Goal: Task Accomplishment & Management: Use online tool/utility

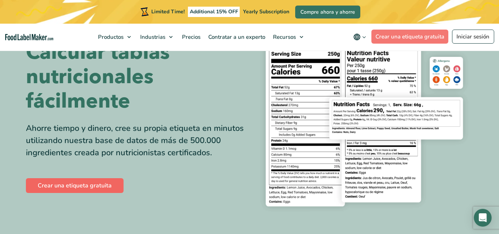
scroll to position [50, 0]
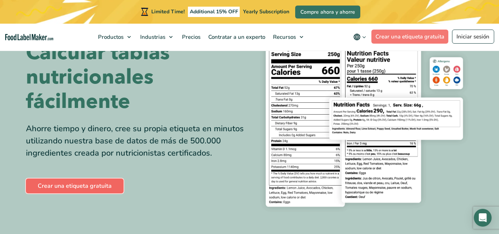
click at [94, 183] on link "Crear una etiqueta gratuita" at bounding box center [75, 186] width 98 height 15
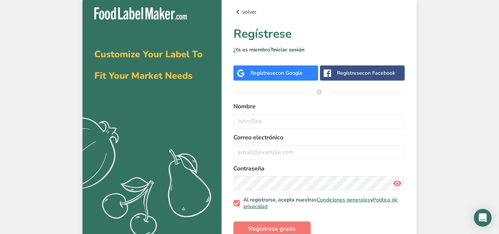
click at [276, 77] on div "Regístrese con Google" at bounding box center [275, 72] width 85 height 15
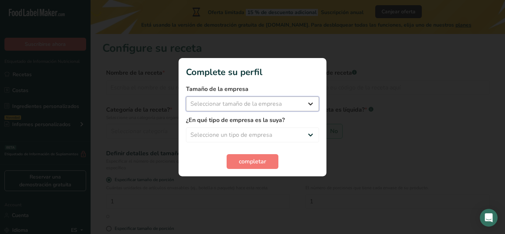
click at [274, 104] on select "Seleccionar tamaño de la empresa Menos de 10 empleados De 10 a 50 empleados De …" at bounding box center [252, 104] width 133 height 15
select select "2"
click at [186, 97] on select "Seleccionar tamaño de la empresa Menos de 10 empleados De 10 a 50 empleados De …" at bounding box center [252, 104] width 133 height 15
click at [258, 134] on select "Seleccione un tipo de empresa Fabricante de alimentos envasados Restaurante y c…" at bounding box center [252, 135] width 133 height 15
select select "1"
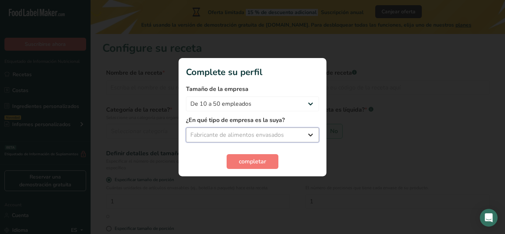
click at [186, 128] on select "Seleccione un tipo de empresa Fabricante de alimentos envasados Restaurante y c…" at bounding box center [252, 135] width 133 height 15
click at [250, 158] on span "completar" at bounding box center [252, 161] width 27 height 9
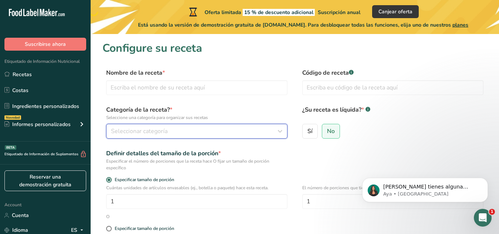
click at [202, 130] on div "Seleccionar categoría" at bounding box center [194, 131] width 167 height 9
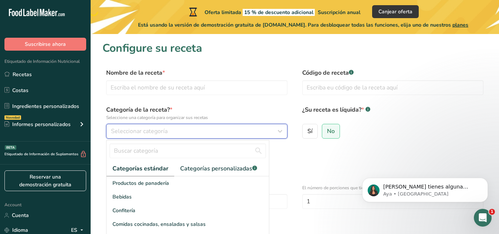
click at [203, 135] on div "Seleccionar categoría" at bounding box center [194, 131] width 167 height 9
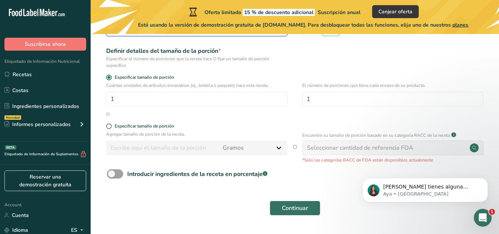
scroll to position [124, 0]
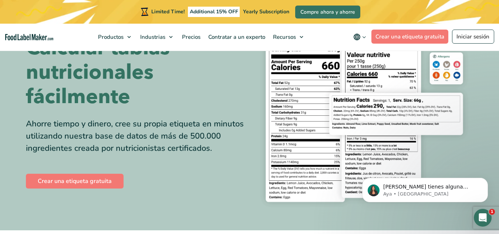
scroll to position [58, 0]
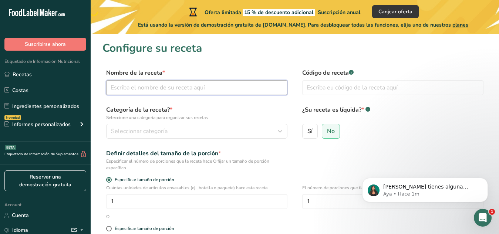
click at [230, 87] on input "text" at bounding box center [196, 87] width 181 height 15
type input "s"
type input "pasta"
click at [330, 85] on input "text" at bounding box center [392, 87] width 181 height 15
type input "001"
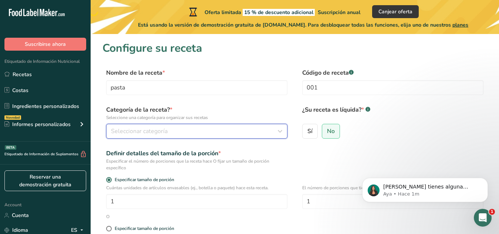
click at [133, 133] on span "Seleccionar categoría" at bounding box center [139, 131] width 57 height 9
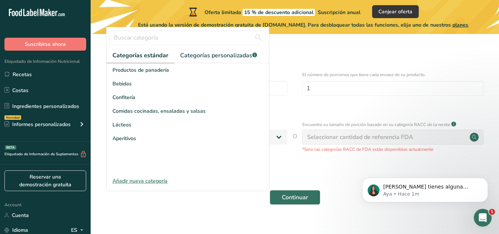
scroll to position [115, 0]
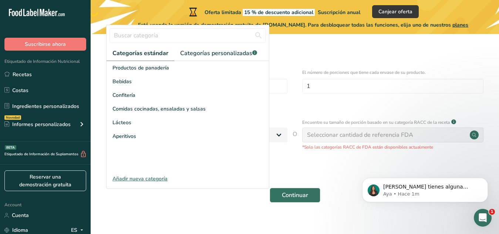
click at [149, 177] on div "Añadir nueva categoría" at bounding box center [188, 179] width 162 height 8
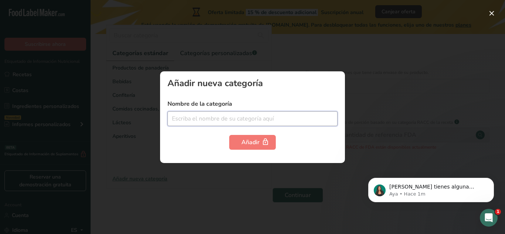
click at [214, 116] on input "text" at bounding box center [253, 118] width 170 height 15
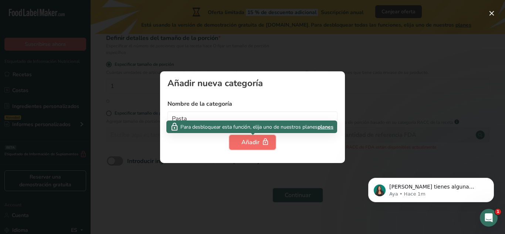
click at [240, 147] on button "Añadir" at bounding box center [252, 142] width 47 height 15
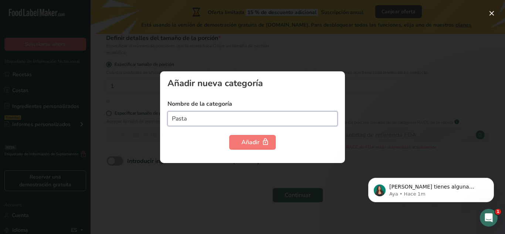
click at [215, 123] on input "Pasta" at bounding box center [253, 118] width 170 height 15
type input "P"
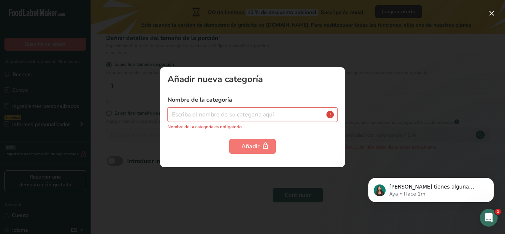
click at [361, 137] on div at bounding box center [252, 117] width 505 height 234
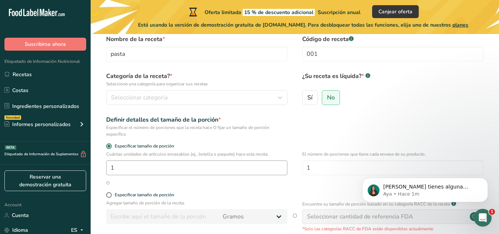
scroll to position [33, 0]
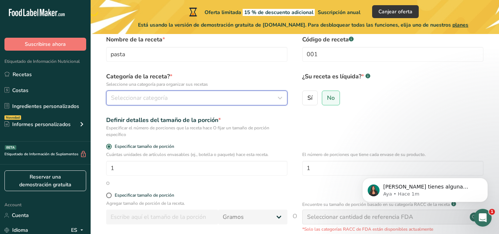
click at [182, 96] on div "Seleccionar categoría" at bounding box center [194, 98] width 167 height 9
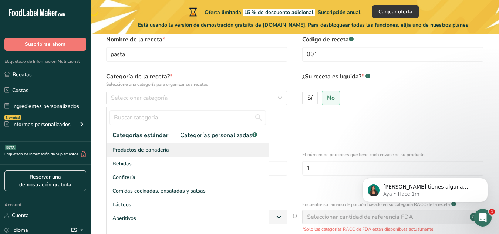
click at [161, 147] on span "Productos de panadería" at bounding box center [140, 150] width 57 height 8
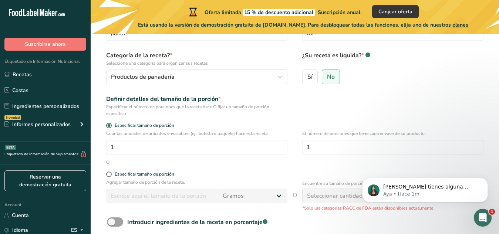
scroll to position [55, 0]
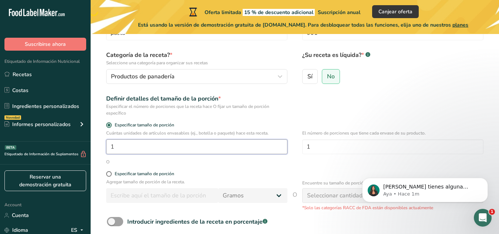
click at [147, 149] on input "1" at bounding box center [196, 146] width 181 height 15
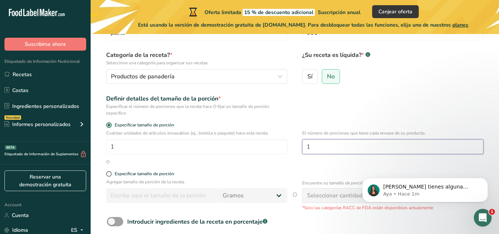
click at [324, 150] on input "1" at bounding box center [392, 146] width 181 height 15
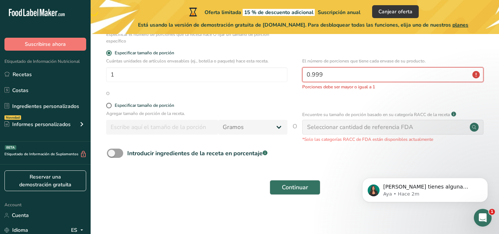
scroll to position [128, 0]
type input "0.999"
click at [110, 105] on span at bounding box center [109, 105] width 6 height 6
click at [110, 105] on input "Especificar tamaño de porción" at bounding box center [108, 104] width 5 height 5
radio input "true"
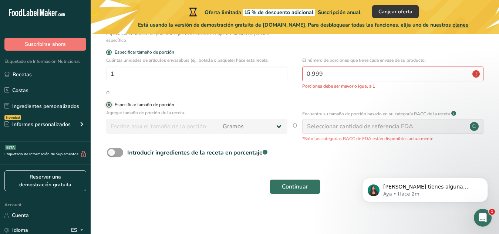
radio input "false"
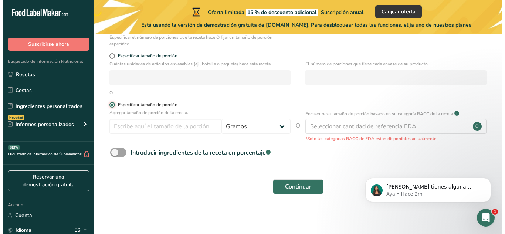
scroll to position [124, 0]
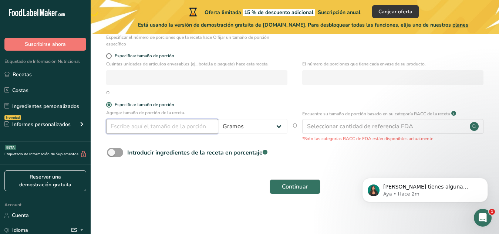
click at [188, 126] on input "number" at bounding box center [162, 126] width 112 height 15
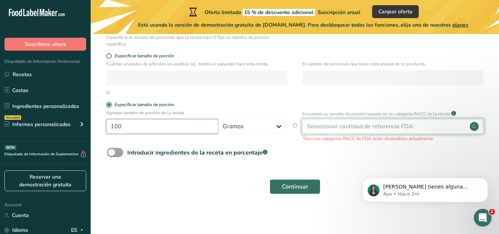
type input "100"
click at [340, 128] on div "Seleccionar cantidad de referencia FDA" at bounding box center [360, 126] width 106 height 9
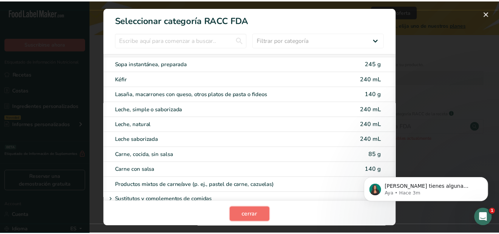
scroll to position [886, 0]
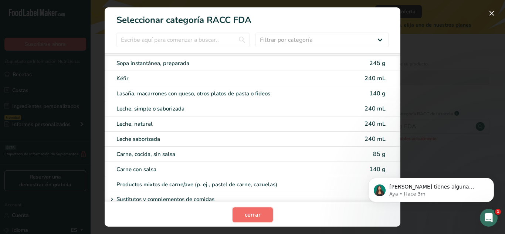
click at [248, 214] on span "cerrar" at bounding box center [253, 214] width 16 height 9
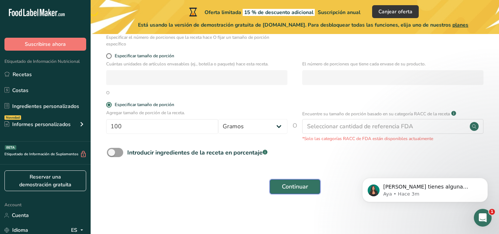
click at [287, 189] on span "Continuar" at bounding box center [295, 186] width 26 height 9
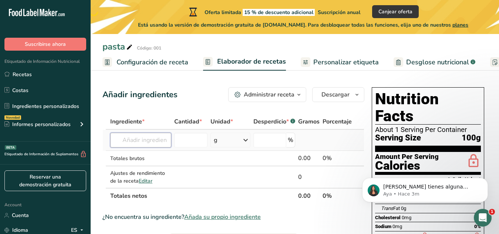
click at [132, 141] on input "text" at bounding box center [140, 140] width 61 height 15
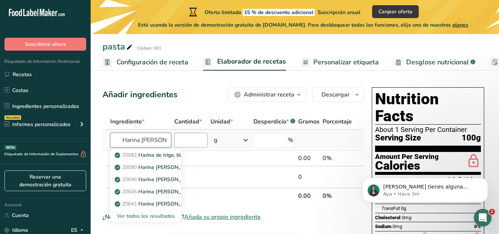
type input "Harina de trigo"
click at [196, 142] on input "number" at bounding box center [190, 140] width 33 height 15
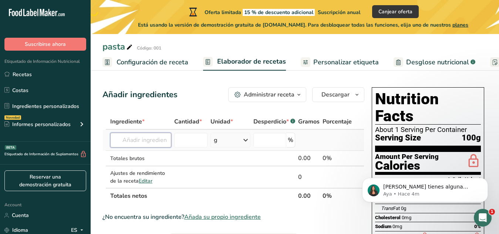
click at [151, 143] on input "text" at bounding box center [140, 140] width 61 height 15
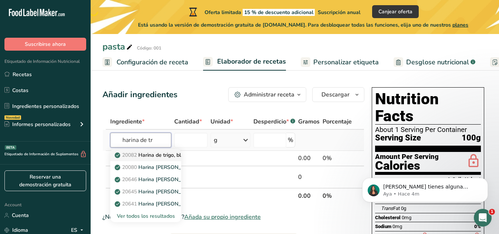
type input "harina de tr"
click at [156, 155] on p "20082 Harina de trigo, blanca, para todo uso, con levadura, enriquecida" at bounding box center [203, 155] width 175 height 8
type input "Wheat flour, white, all-purpose, self-rising, enriched"
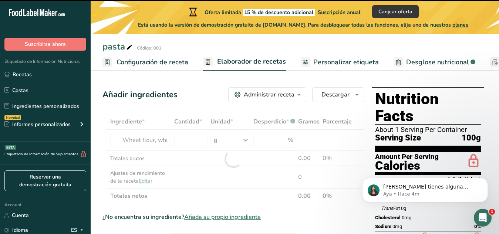
type input "0"
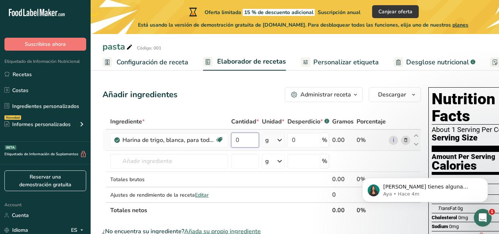
click at [240, 139] on input "0" at bounding box center [245, 140] width 28 height 15
type input "89"
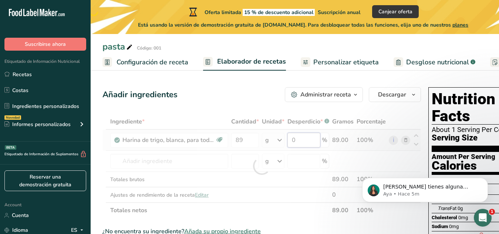
click at [307, 141] on div "Ingrediente * Cantidad * Unidad * Desperdicio * .a-a{fill:#347362;}.b-a{fill:#f…" at bounding box center [261, 166] width 318 height 104
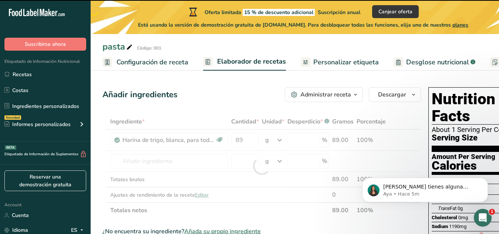
type input "0"
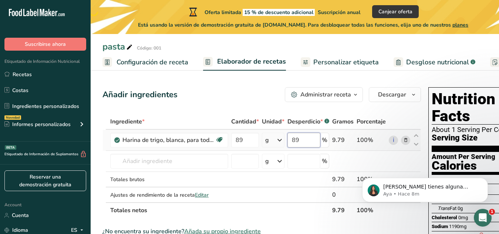
type input "8"
type input "41"
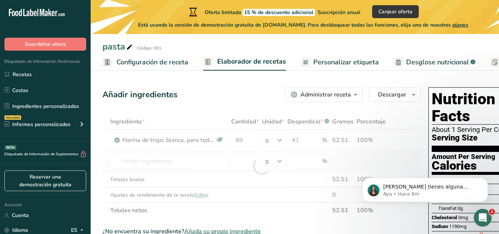
click at [347, 156] on div "Ingrediente * Cantidad * Unidad * Desperdicio * .a-a{fill:#347362;}.b-a{fill:#f…" at bounding box center [261, 166] width 318 height 104
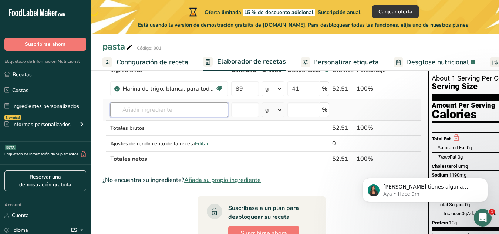
click at [203, 113] on input "text" at bounding box center [169, 109] width 118 height 15
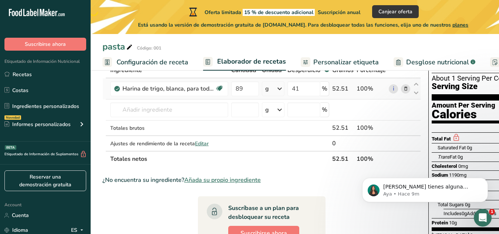
click at [403, 88] on icon at bounding box center [405, 89] width 5 height 8
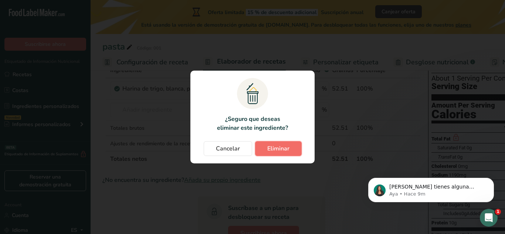
click at [279, 148] on span "Eliminar" at bounding box center [278, 148] width 22 height 9
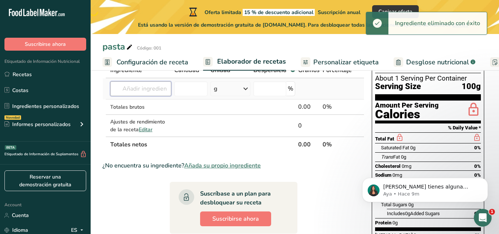
click at [161, 88] on input "text" at bounding box center [140, 88] width 61 height 15
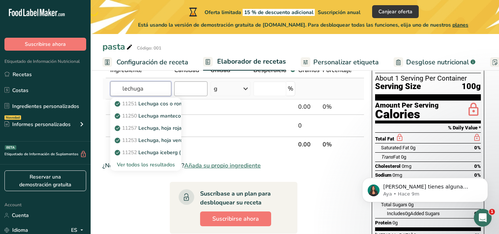
type input "lechuga"
click at [192, 86] on input "number" at bounding box center [190, 88] width 33 height 15
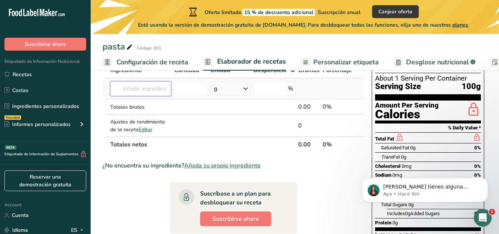
click at [154, 91] on input "text" at bounding box center [140, 88] width 61 height 15
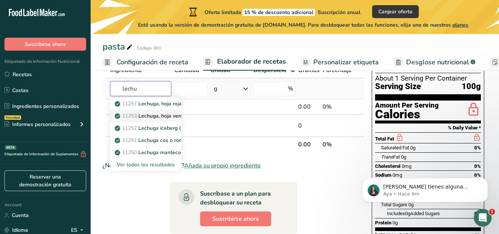
type input "lechu"
click at [161, 112] on link "11253 Lechuga, hoja verde, cruda" at bounding box center [145, 116] width 71 height 12
type input "Lettuce, green leaf, raw"
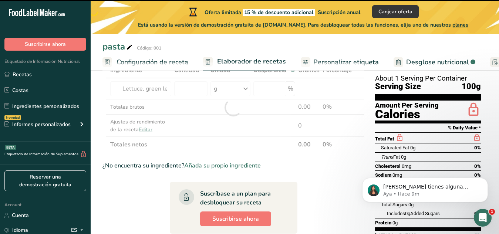
type input "0"
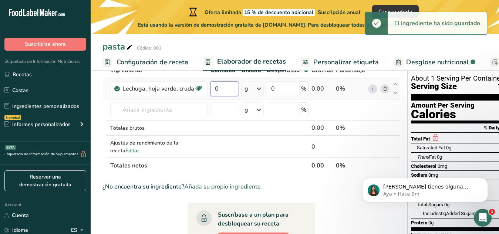
click at [219, 91] on input "0" at bounding box center [224, 88] width 28 height 15
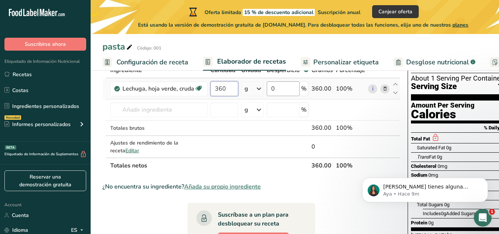
type input "360"
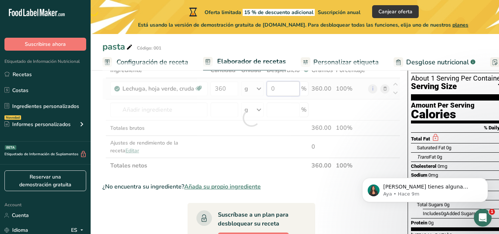
click at [283, 93] on div "Ingrediente * Cantidad * Unidad * Desperdicio * .a-a{fill:#347362;}.b-a{fill:#f…" at bounding box center [251, 118] width 298 height 111
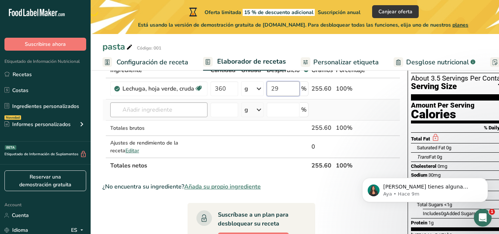
type input "29"
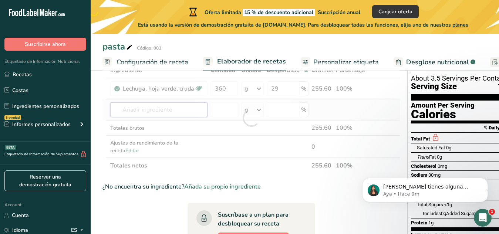
click at [145, 111] on div "Ingrediente * Cantidad * Unidad * Desperdicio * .a-a{fill:#347362;}.b-a{fill:#f…" at bounding box center [251, 118] width 298 height 111
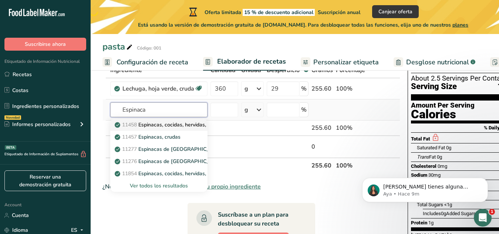
type input "Espinaca"
click at [160, 121] on p "11458 Espinacas, cocidas, hervidas, escurridas, sin sal" at bounding box center [183, 125] width 134 height 8
type input "Spinach, cooked, boiled, drained, without salt"
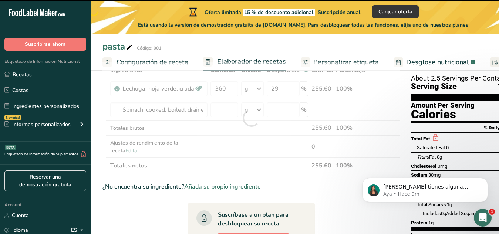
type input "0"
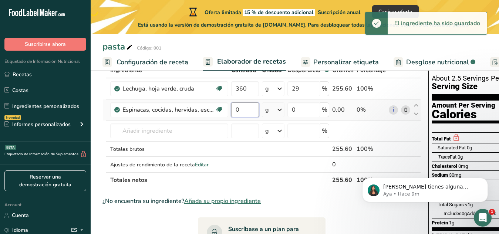
click at [245, 112] on input "0" at bounding box center [245, 109] width 28 height 15
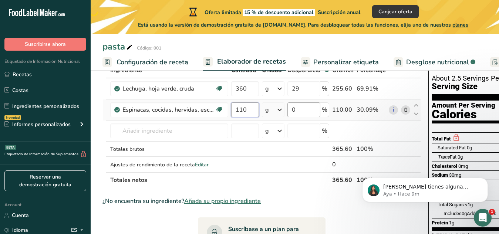
type input "110"
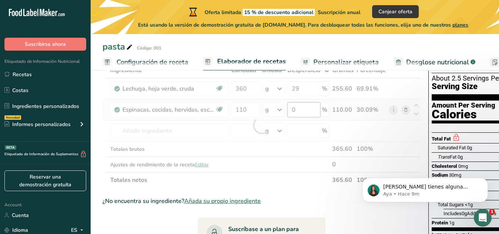
click at [304, 108] on div "Ingrediente * Cantidad * Unidad * Desperdicio * .a-a{fill:#347362;}.b-a{fill:#f…" at bounding box center [261, 125] width 318 height 125
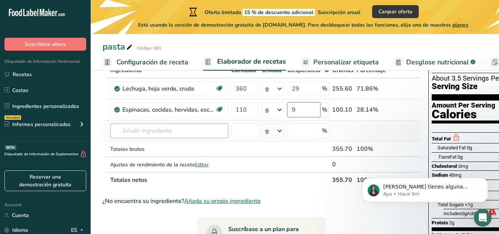
type input "9"
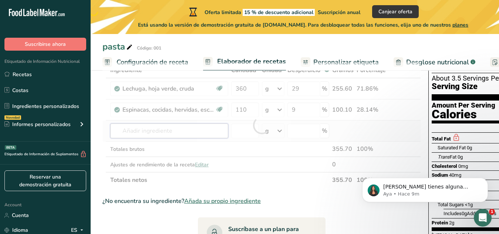
click at [197, 132] on div "Ingrediente * Cantidad * Unidad * Desperdicio * .a-a{fill:#347362;}.b-a{fill:#f…" at bounding box center [261, 125] width 318 height 125
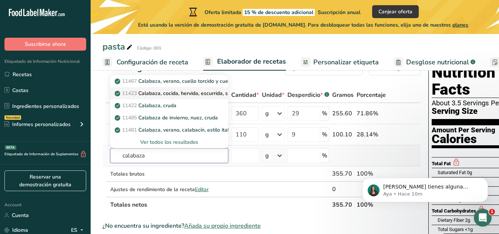
type input "calabaza"
click at [163, 92] on p "11423 Calabaza, cocida, hervida, escurrida, sin sal" at bounding box center [178, 94] width 124 height 8
type input "Pumpkin, cooked, boiled, drained, without salt"
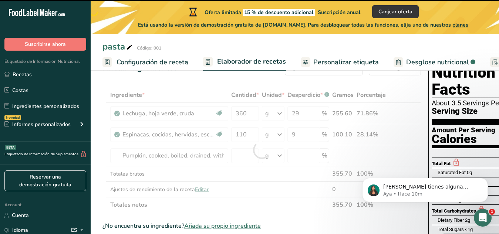
type input "0"
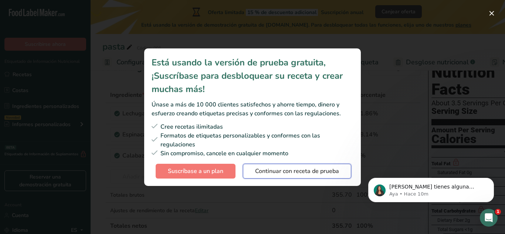
click at [254, 169] on button "Continuar con receta de prueba" at bounding box center [297, 171] width 108 height 15
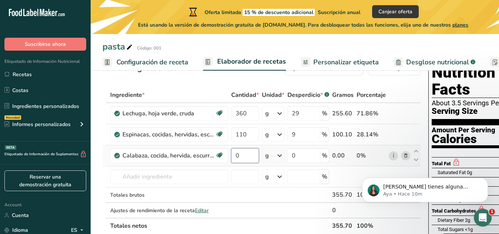
click at [243, 157] on input "0" at bounding box center [245, 155] width 28 height 15
type input "96.5"
click at [297, 153] on div "Ingrediente * Cantidad * Unidad * Desperdicio * .a-a{fill:#347362;}.b-a{fill:#f…" at bounding box center [261, 160] width 318 height 146
type input "8"
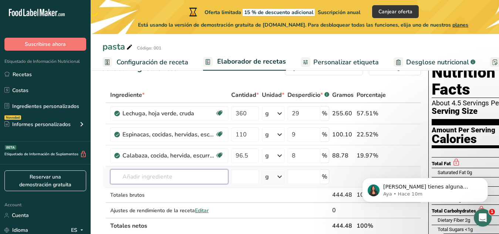
click at [178, 180] on div "Ingrediente * Cantidad * Unidad * Desperdicio * .a-a{fill:#347362;}.b-a{fill:#f…" at bounding box center [261, 160] width 318 height 146
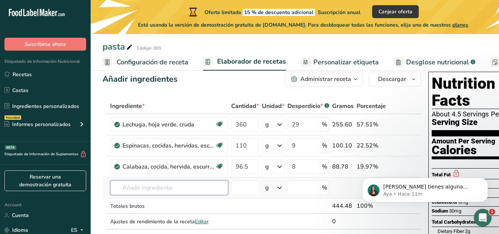
click at [183, 192] on input "text" at bounding box center [169, 188] width 118 height 15
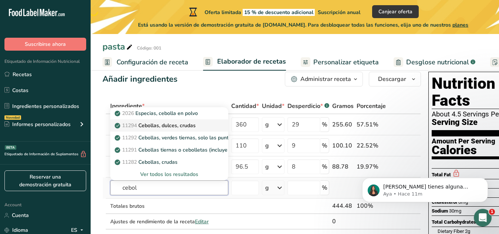
type input "cebol"
click at [163, 123] on p "11294 Cebollas, dulces, crudas" at bounding box center [156, 126] width 80 height 8
type input "Onions, sweet, raw"
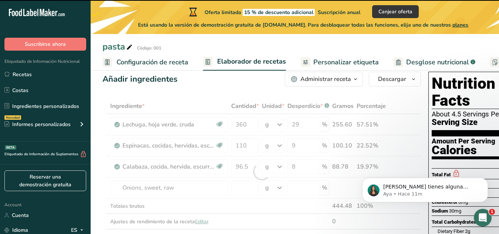
type input "0"
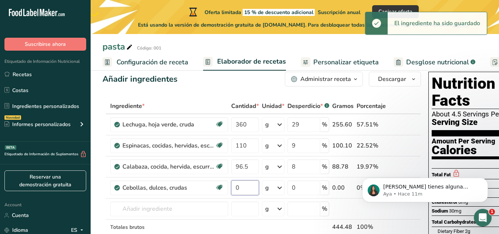
click at [240, 186] on input "0" at bounding box center [245, 188] width 28 height 15
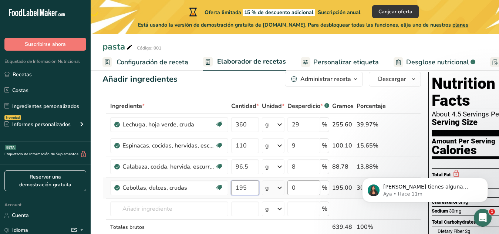
type input "195"
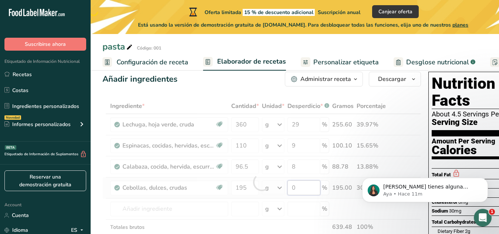
click at [300, 188] on div "Ingrediente * Cantidad * Unidad * Desperdicio * .a-a{fill:#347362;}.b-a{fill:#f…" at bounding box center [261, 182] width 318 height 168
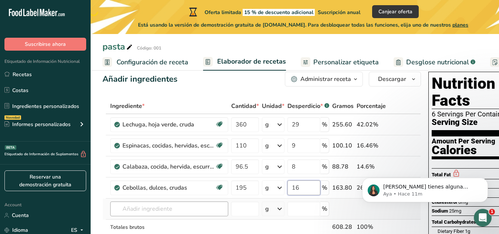
type input "16"
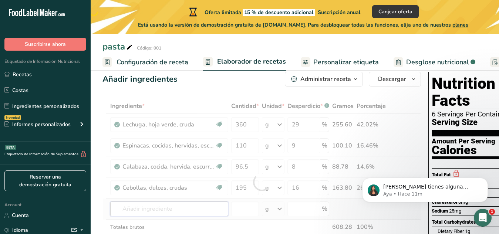
click at [123, 209] on div "Ingrediente * Cantidad * Unidad * Desperdicio * .a-a{fill:#347362;}.b-a{fill:#f…" at bounding box center [261, 182] width 318 height 168
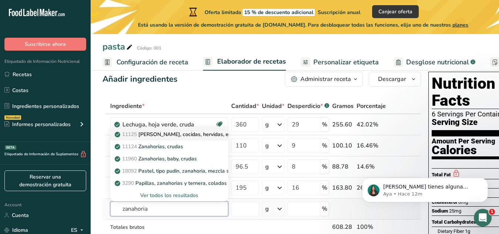
type input "zanahoria"
click at [183, 134] on p "11125 Zanahorias, cocidas, hervidas, escurridas, sin sal" at bounding box center [192, 135] width 152 height 8
type input "Carrots, cooked, boiled, drained, without salt"
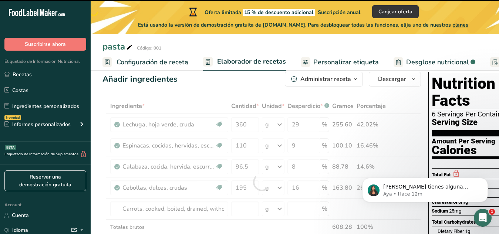
type input "0"
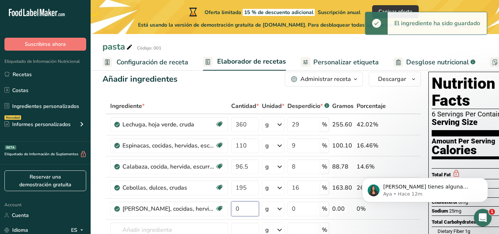
click at [245, 212] on input "0" at bounding box center [245, 209] width 28 height 15
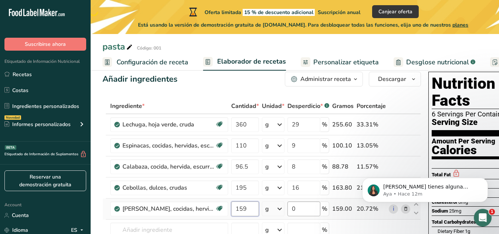
type input "159"
click at [305, 211] on div "Ingrediente * Cantidad * Unidad * Desperdicio * .a-a{fill:#347362;}.b-a{fill:#f…" at bounding box center [261, 192] width 318 height 189
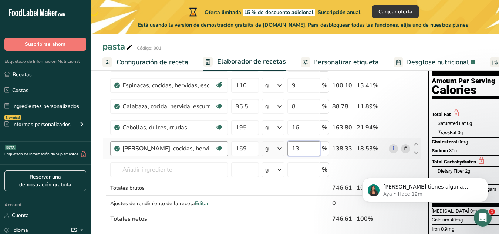
scroll to position [78, 0]
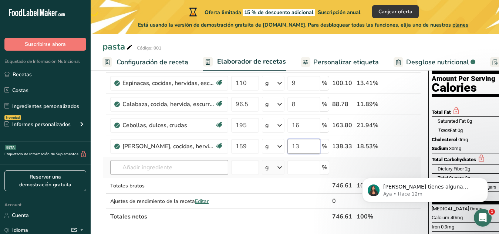
type input "13"
click at [151, 167] on div "Ingrediente * Cantidad * Unidad * Desperdicio * .a-a{fill:#347362;}.b-a{fill:#f…" at bounding box center [261, 130] width 318 height 189
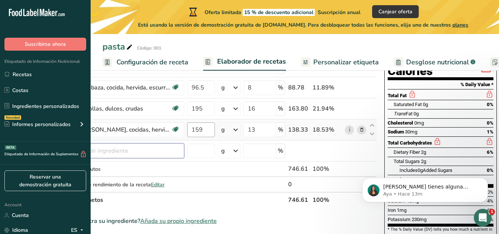
scroll to position [0, 0]
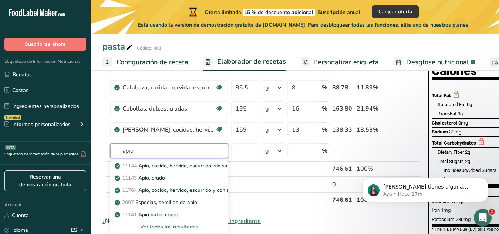
type input "apio"
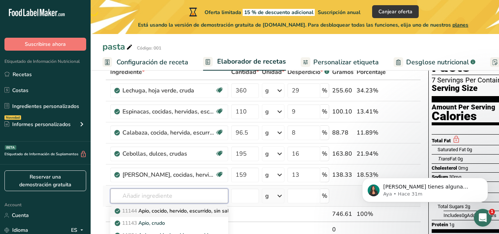
scroll to position [70, 0]
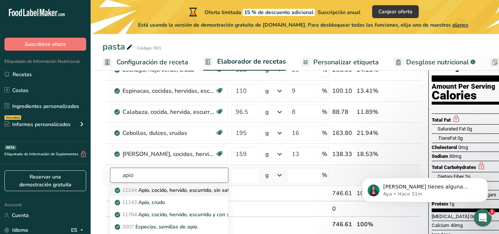
type input "apio"
click at [196, 190] on p "11144 Apio, cocido, hervido, escurrido, sin sal" at bounding box center [172, 190] width 113 height 8
type input "Celery, cooked, boiled, drained, without salt"
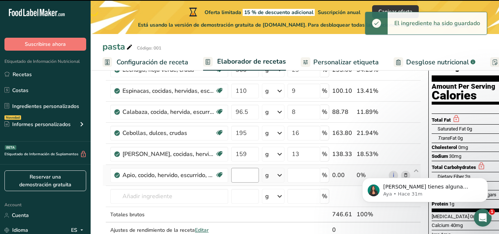
type input "0"
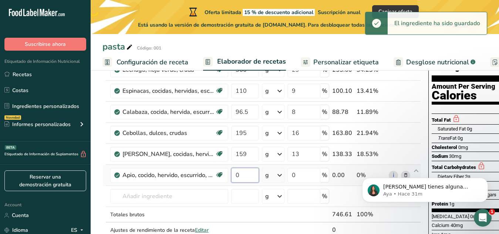
click at [240, 175] on input "0" at bounding box center [245, 175] width 28 height 15
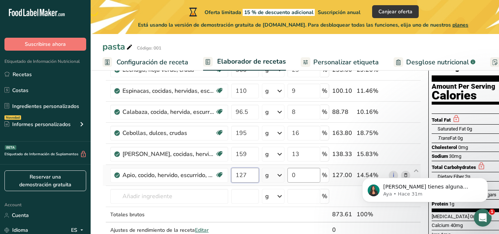
type input "127"
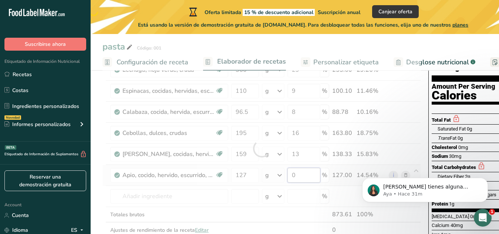
click at [299, 175] on div "Ingrediente * Cantidad * Unidad * Desperdicio * .a-a{fill:#347362;}.b-a{fill:#f…" at bounding box center [261, 149] width 318 height 210
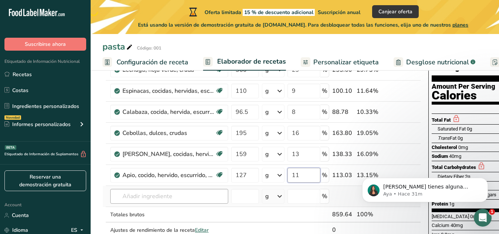
type input "11"
click at [141, 199] on div "Ingrediente * Cantidad * Unidad * Desperdicio * .a-a{fill:#347362;}.b-a{fill:#f…" at bounding box center [261, 149] width 318 height 210
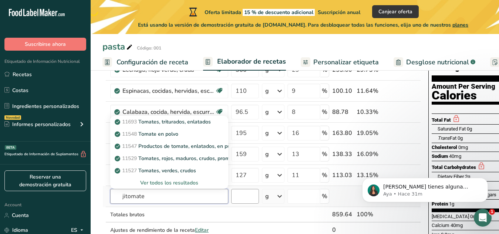
type input "jitomate"
click at [244, 198] on input "number" at bounding box center [245, 196] width 28 height 15
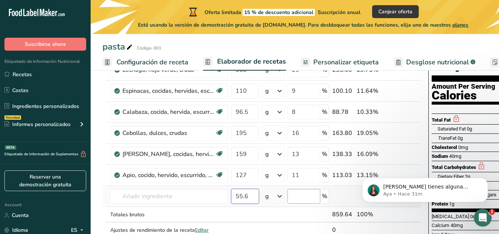
type input "55.6"
click at [297, 196] on input "number" at bounding box center [303, 196] width 33 height 15
click at [176, 198] on input "text" at bounding box center [169, 196] width 118 height 15
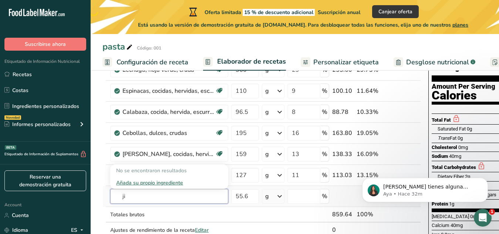
type input "j"
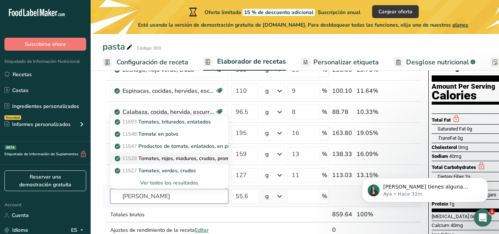
type input "tom"
click at [179, 159] on p "11529 Tomates, rojos, maduros, crudos, promedio durante todo el año" at bounding box center [202, 159] width 172 height 8
type input "Tomatoes, red, ripe, raw, year round average"
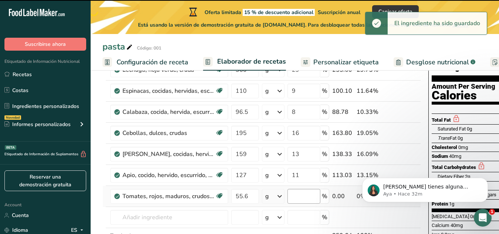
type input "0"
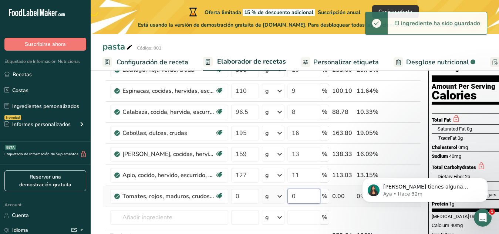
click at [297, 198] on input "0" at bounding box center [303, 196] width 33 height 15
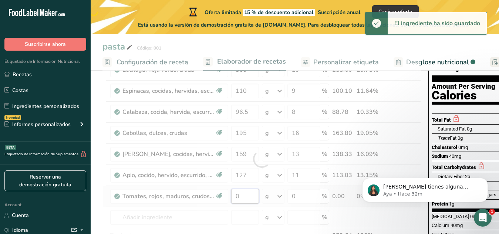
click at [246, 199] on div "Ingrediente * Cantidad * Unidad * Desperdicio * .a-a{fill:#347362;}.b-a{fill:#f…" at bounding box center [261, 159] width 318 height 231
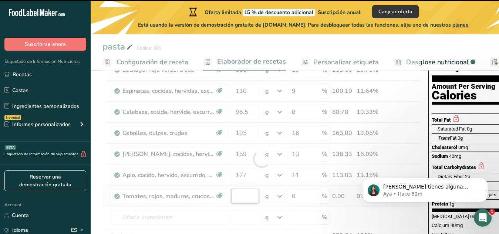
type input "0"
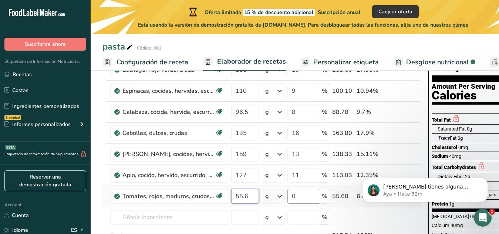
type input "55.6"
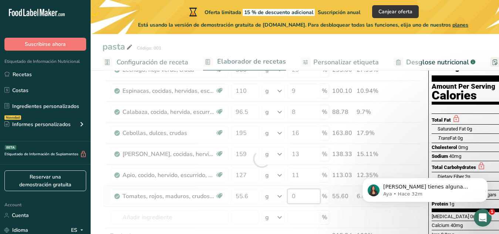
click at [301, 195] on div "Ingrediente * Cantidad * Unidad * Desperdicio * .a-a{fill:#347362;}.b-a{fill:#f…" at bounding box center [261, 159] width 318 height 231
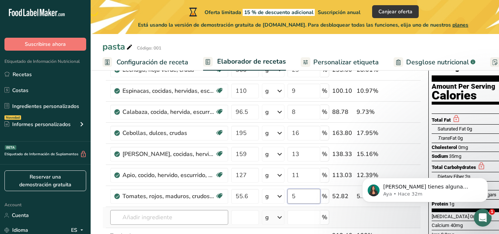
type input "5"
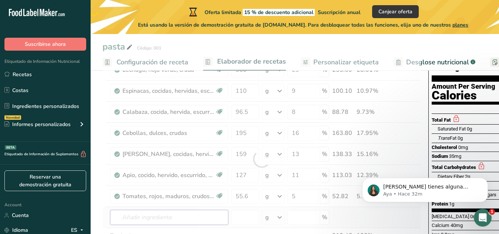
click at [203, 213] on div "Ingrediente * Cantidad * Unidad * Desperdicio * .a-a{fill:#347362;}.b-a{fill:#f…" at bounding box center [261, 159] width 318 height 231
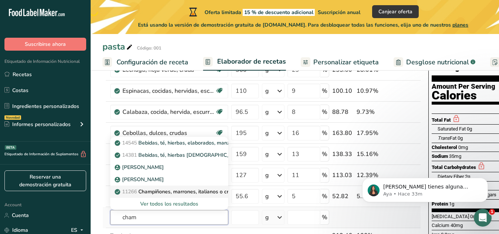
type input "cham"
click at [186, 191] on p "11266 Champiñones, marrones, italianos o crimini, crudos" at bounding box center [187, 192] width 142 height 8
type input "Mushrooms, brown, italian, or crimini, raw"
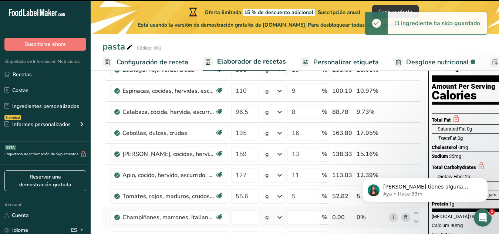
type input "0"
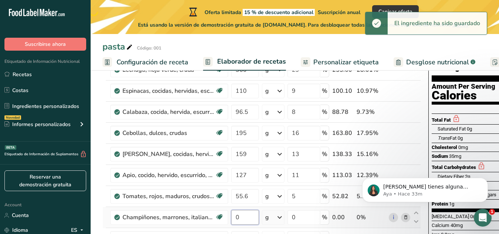
click at [250, 217] on input "0" at bounding box center [245, 217] width 28 height 15
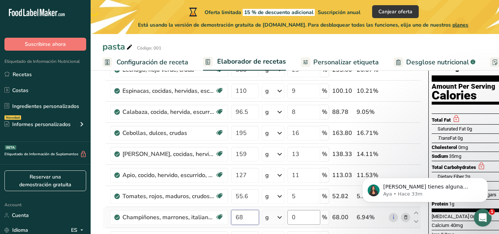
type input "68"
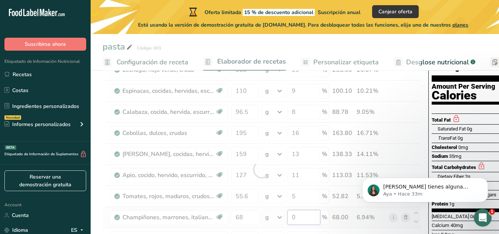
click at [299, 220] on div "Ingrediente * Cantidad * Unidad * Desperdicio * .a-a{fill:#347362;}.b-a{fill:#f…" at bounding box center [261, 170] width 318 height 252
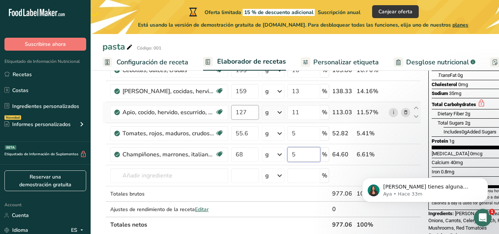
scroll to position [134, 0]
type input "5"
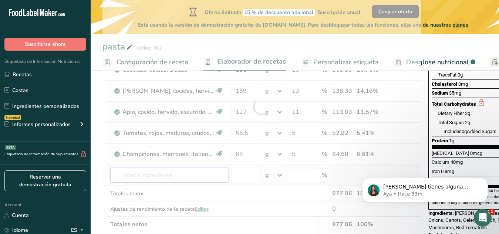
click at [181, 180] on div "Ingrediente * Cantidad * Unidad * Desperdicio * .a-a{fill:#347362;}.b-a{fill:#f…" at bounding box center [261, 106] width 318 height 252
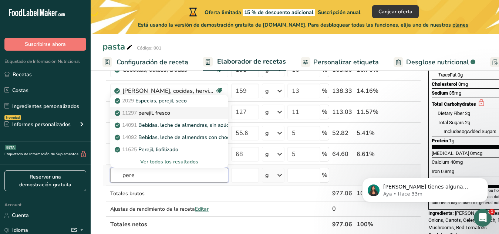
type input "pere"
click at [159, 116] on p "11297 perejil, fresco" at bounding box center [143, 113] width 54 height 8
type input "Parsley, fresh"
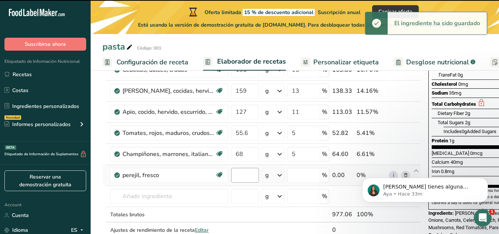
type input "0"
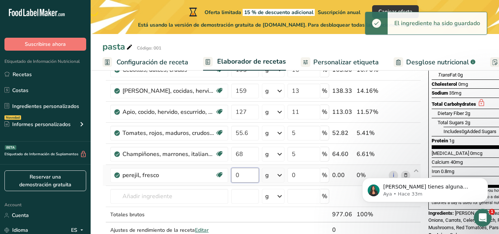
click at [245, 176] on input "0" at bounding box center [245, 175] width 28 height 15
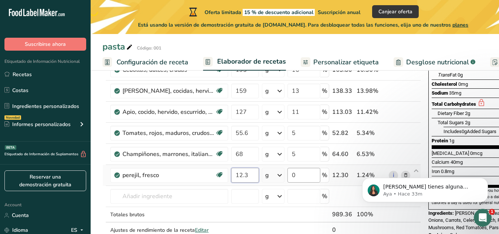
type input "12.3"
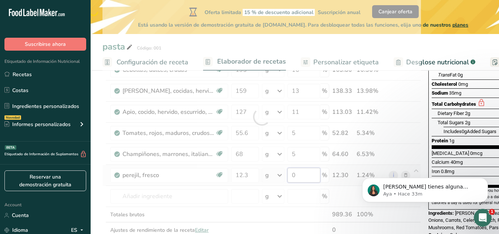
click at [295, 173] on div "Ingrediente * Cantidad * Unidad * Desperdicio * .a-a{fill:#347362;}.b-a{fill:#f…" at bounding box center [261, 116] width 318 height 273
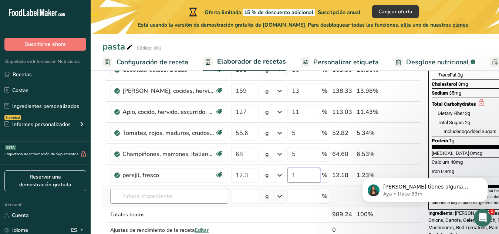
type input "1"
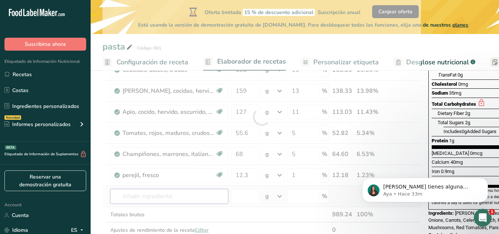
click at [201, 192] on div "Ingrediente * Cantidad * Unidad * Desperdicio * .a-a{fill:#347362;}.b-a{fill:#f…" at bounding box center [261, 116] width 318 height 273
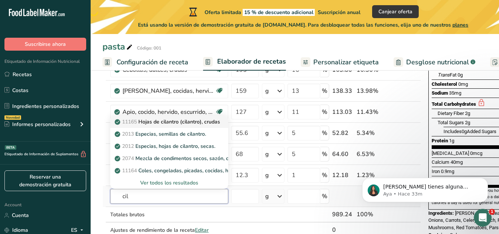
type input "cil"
click at [176, 121] on p "11165 Hojas de cilantro (cilantro), crudas" at bounding box center [168, 122] width 104 height 8
type input "Coriander (cilantro) leaves, raw"
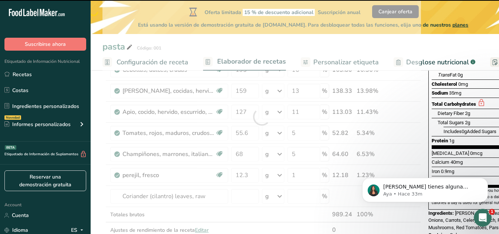
type input "0"
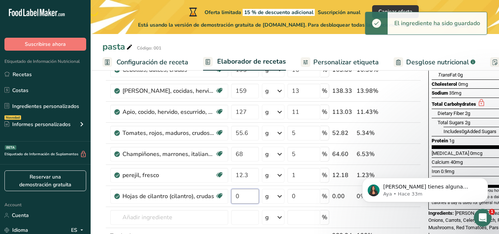
click at [240, 195] on input "0" at bounding box center [245, 196] width 28 height 15
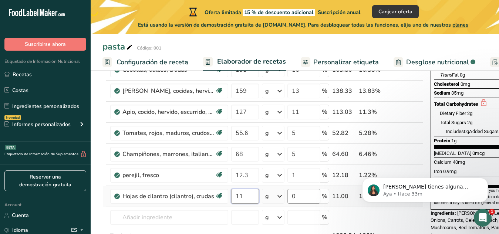
type input "11"
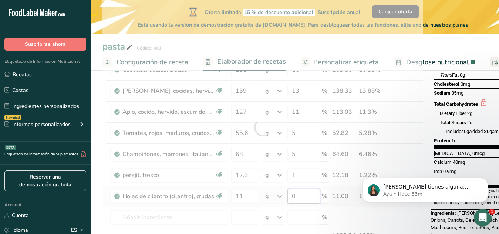
click at [305, 196] on div "Ingrediente * Cantidad * Unidad * Desperdicio * .a-a{fill:#347362;}.b-a{fill:#f…" at bounding box center [262, 127] width 321 height 294
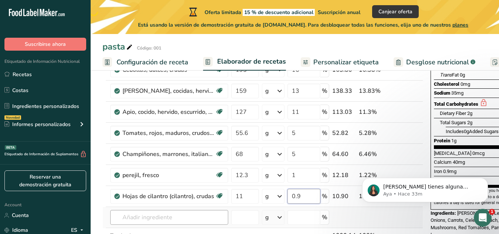
type input "0.9"
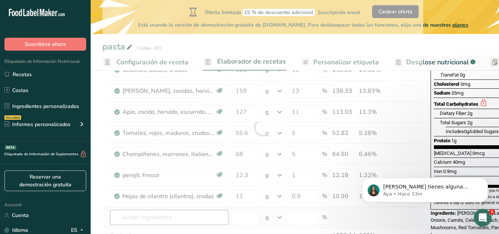
click at [187, 218] on div "Ingrediente * Cantidad * Unidad * Desperdicio * .a-a{fill:#347362;}.b-a{fill:#f…" at bounding box center [262, 127] width 321 height 294
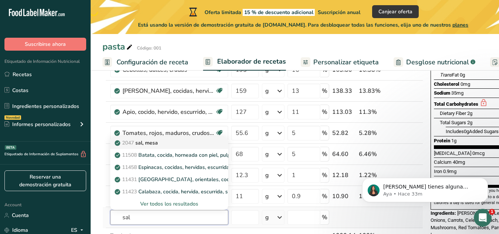
type input "sal"
click at [155, 143] on p "2047 sal, mesa" at bounding box center [137, 143] width 42 height 8
type input "Salt, table"
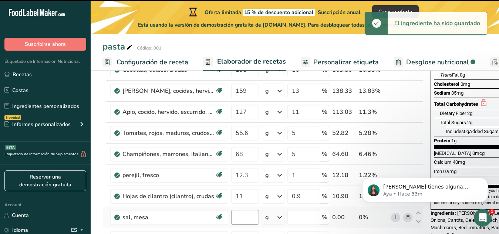
type input "0"
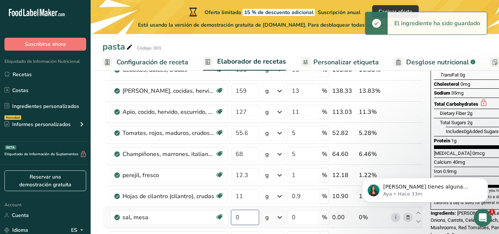
click at [245, 212] on input "0" at bounding box center [245, 217] width 28 height 15
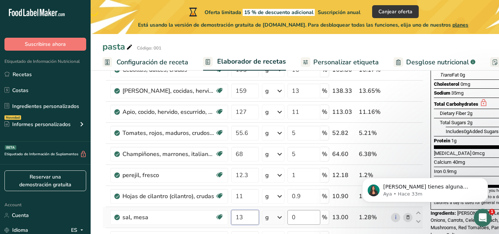
type input "13"
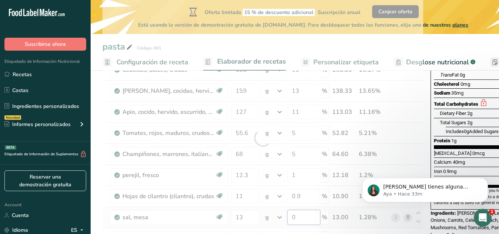
click at [301, 223] on div "Ingrediente * Cantidad * Unidad * Desperdicio * .a-a{fill:#347362;}.b-a{fill:#f…" at bounding box center [262, 137] width 321 height 315
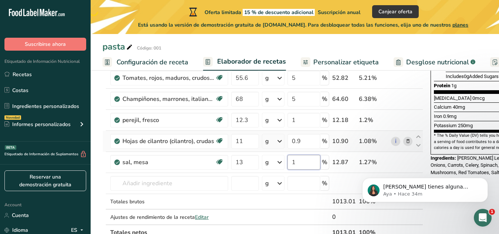
scroll to position [192, 0]
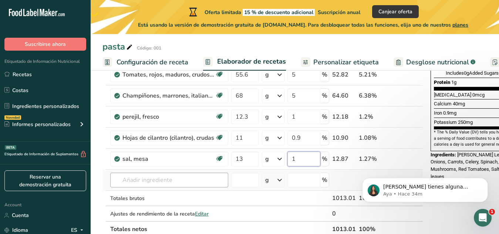
type input "1"
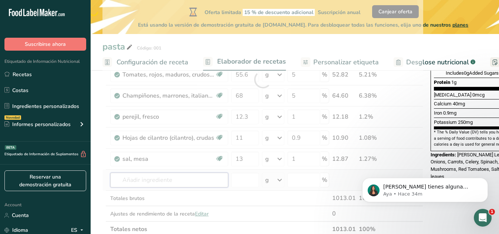
click at [177, 176] on div "Ingrediente * Cantidad * Unidad * Desperdicio * .a-a{fill:#347362;}.b-a{fill:#f…" at bounding box center [262, 79] width 321 height 315
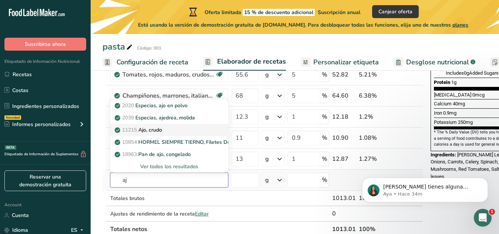
type input "aj"
click at [157, 129] on p "11215 Ajo, crudo" at bounding box center [139, 130] width 46 height 8
type input "Garlic, raw"
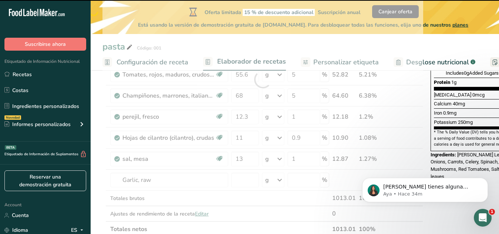
type input "0"
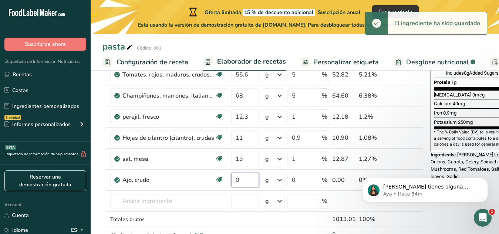
click at [244, 185] on input "0" at bounding box center [245, 180] width 28 height 15
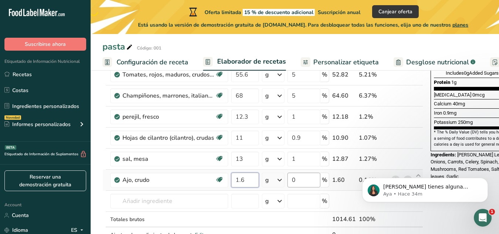
type input "1.6"
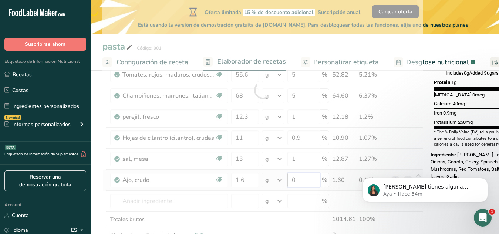
click at [300, 186] on div "Ingrediente * Cantidad * Unidad * Desperdicio * .a-a{fill:#347362;}.b-a{fill:#f…" at bounding box center [262, 90] width 321 height 336
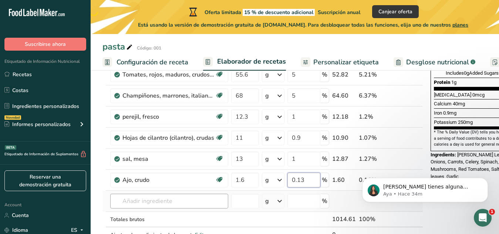
type input "0.13"
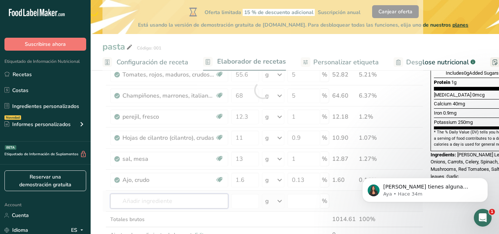
click at [199, 197] on div "Ingrediente * Cantidad * Unidad * Desperdicio * .a-a{fill:#347362;}.b-a{fill:#f…" at bounding box center [262, 90] width 321 height 336
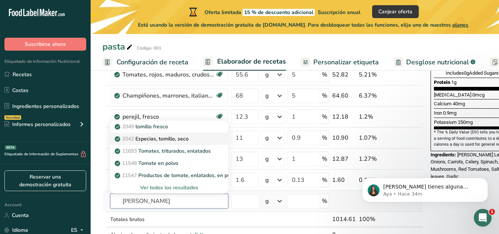
type input "tomi"
click at [168, 139] on p "2042 Especias, tomillo, seco" at bounding box center [152, 139] width 72 height 8
type input "Spices, thyme, dried"
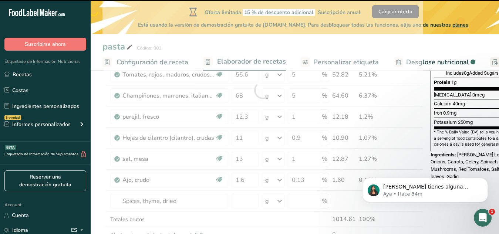
type input "0"
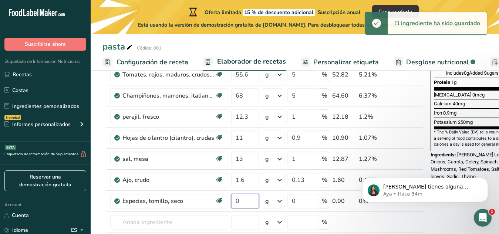
click at [239, 202] on input "0" at bounding box center [245, 201] width 28 height 15
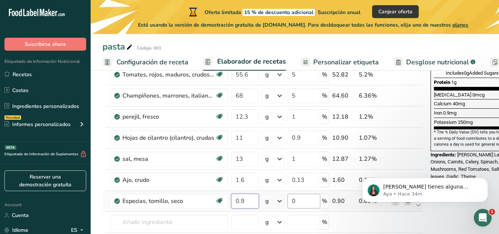
type input "0.9"
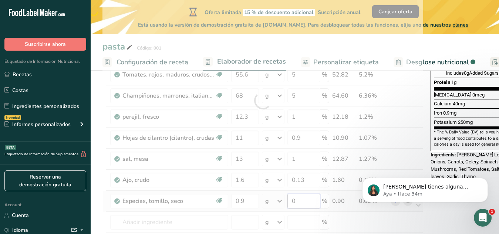
click at [304, 202] on div "Ingrediente * Cantidad * Unidad * Desperdicio * .a-a{fill:#347362;}.b-a{fill:#f…" at bounding box center [262, 100] width 321 height 357
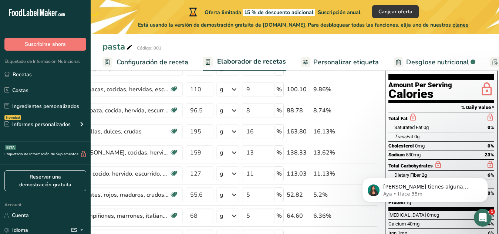
scroll to position [72, 0]
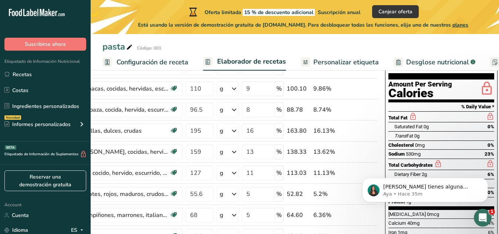
type input "0.07"
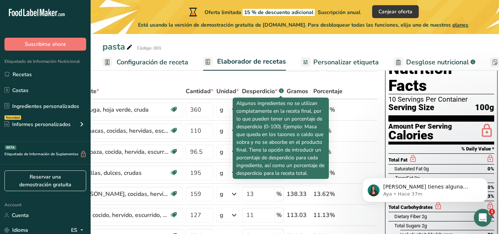
scroll to position [32, 0]
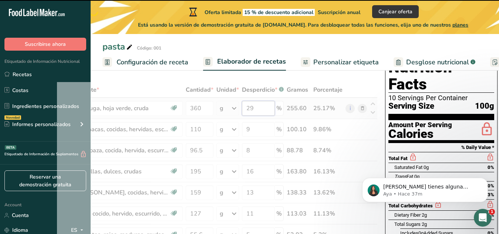
type input "2"
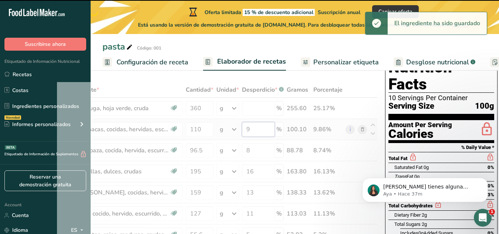
type input "29"
type input "9"
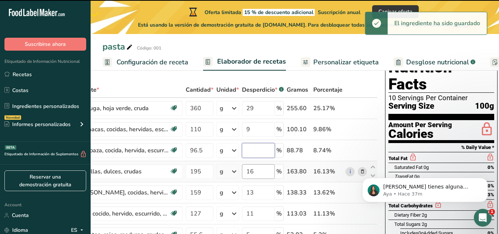
type input "8"
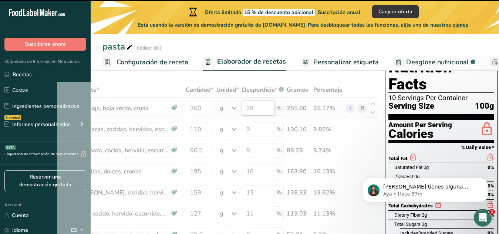
type input "2"
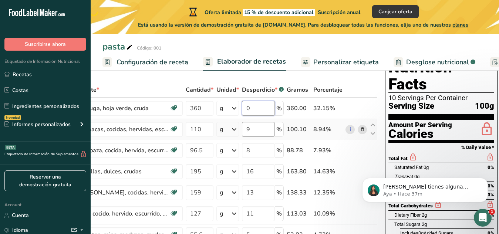
type input "0"
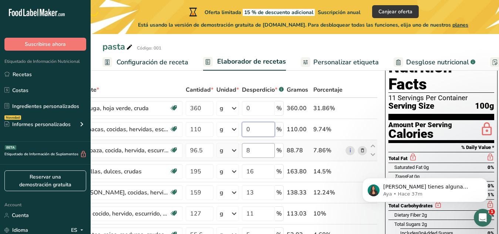
type input "0"
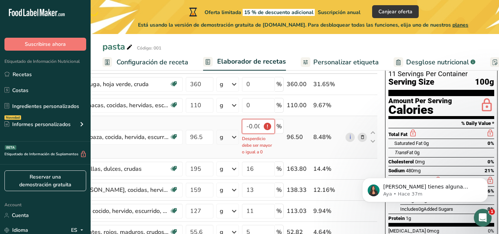
scroll to position [59, 0]
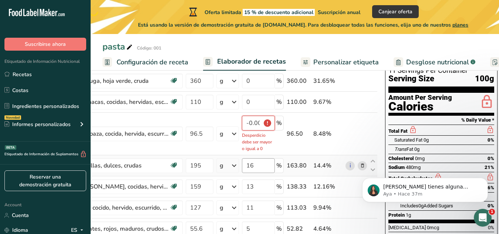
type input "-0.000005"
click at [257, 161] on input "16" at bounding box center [258, 165] width 33 height 15
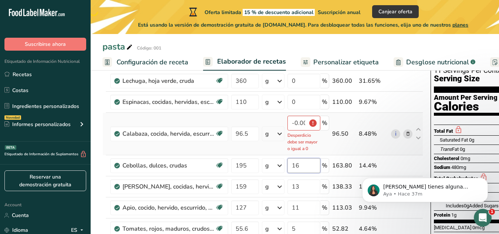
type input "1"
type input "0"
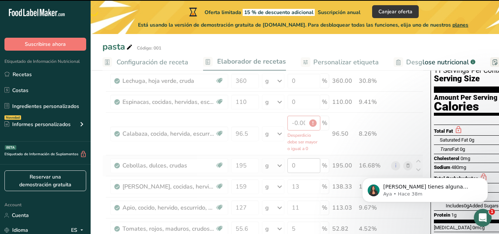
type input "8"
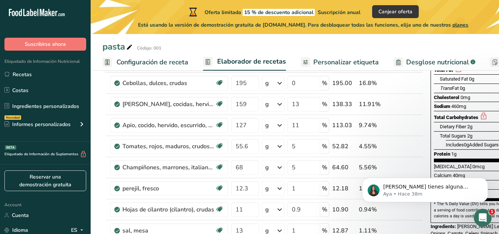
scroll to position [121, 0]
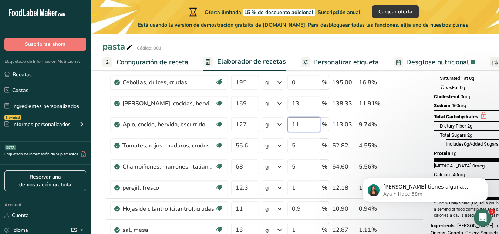
click at [305, 126] on input "11" at bounding box center [303, 124] width 33 height 15
type input "1"
type input "0"
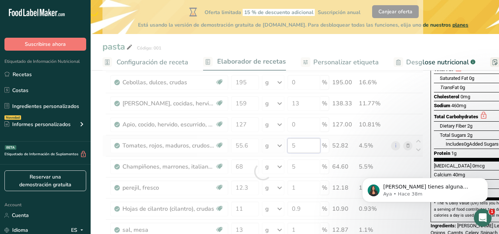
click at [301, 152] on div "Ingrediente * Cantidad * Unidad * Desperdicio * .a-a{fill:#347362;}.b-a{fill:#f…" at bounding box center [262, 171] width 321 height 357
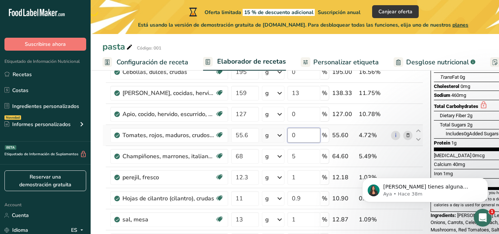
scroll to position [131, 0]
type input "0"
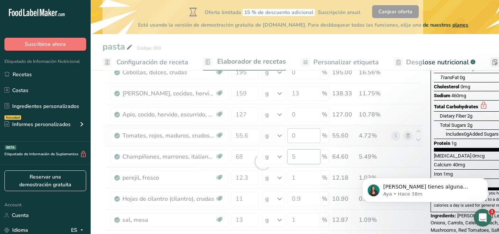
click at [301, 152] on div "Ingrediente * Cantidad * Unidad * Desperdicio * .a-a{fill:#347362;}.b-a{fill:#f…" at bounding box center [262, 161] width 321 height 357
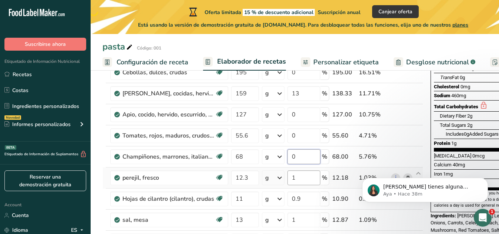
type input "0"
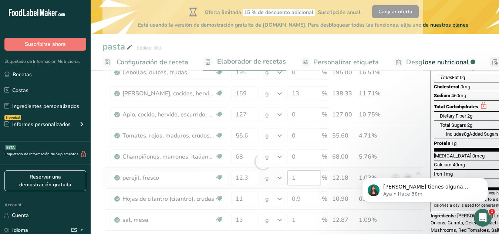
click at [303, 175] on div "Ingrediente * Cantidad * Unidad * Desperdicio * .a-a{fill:#347362;}.b-a{fill:#f…" at bounding box center [262, 161] width 321 height 357
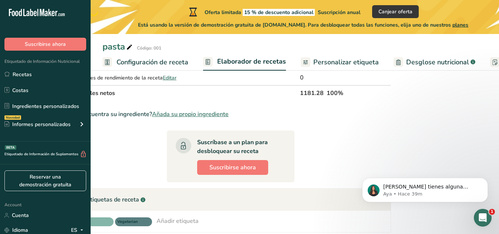
scroll to position [0, 27]
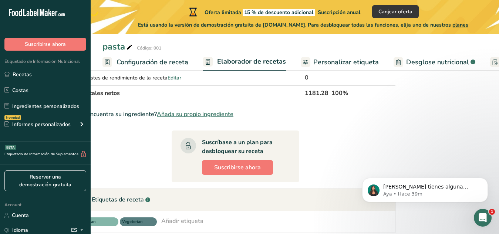
type input "-0.000002"
click at [316, 100] on th "1181.28" at bounding box center [316, 93] width 27 height 16
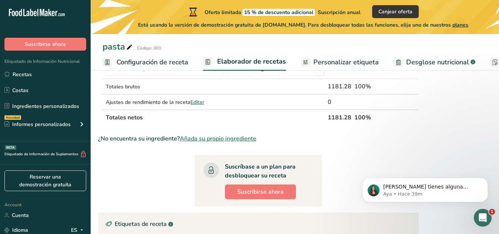
scroll to position [0, 0]
